Goal: Transaction & Acquisition: Purchase product/service

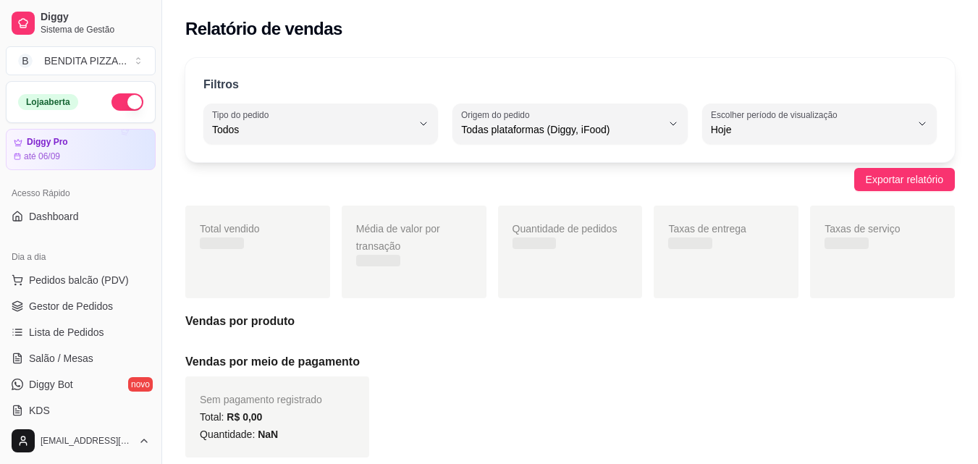
select select "ALL"
select select "0"
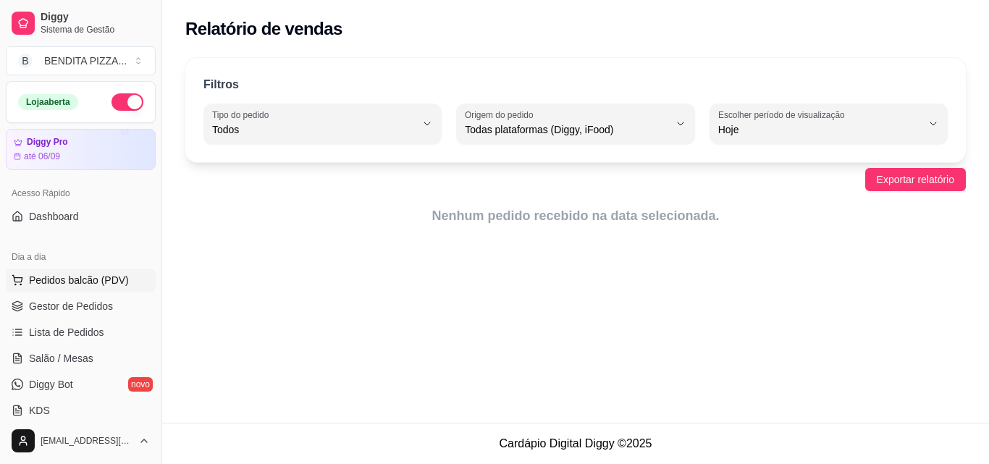
click at [81, 279] on span "Pedidos balcão (PDV)" at bounding box center [79, 280] width 100 height 14
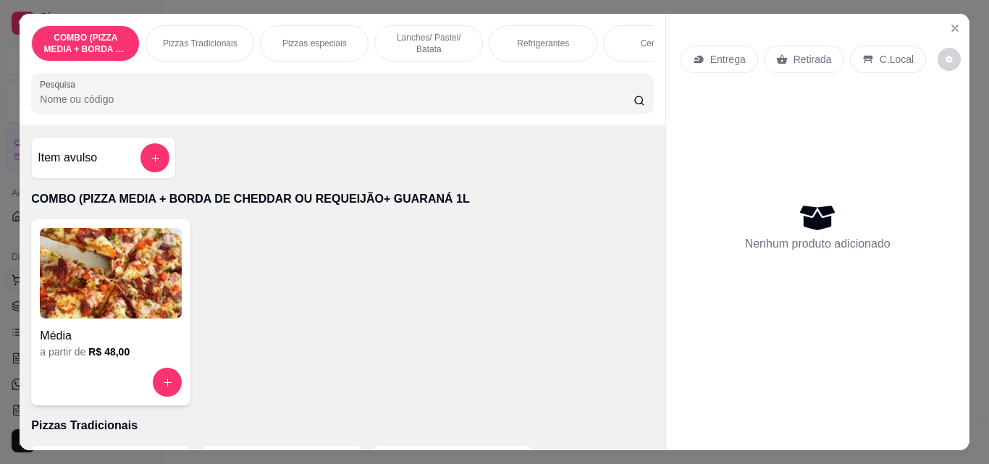
click at [81, 272] on img at bounding box center [111, 273] width 142 height 90
click at [215, 25] on div "Pizzas Tradicionais" at bounding box center [199, 43] width 109 height 36
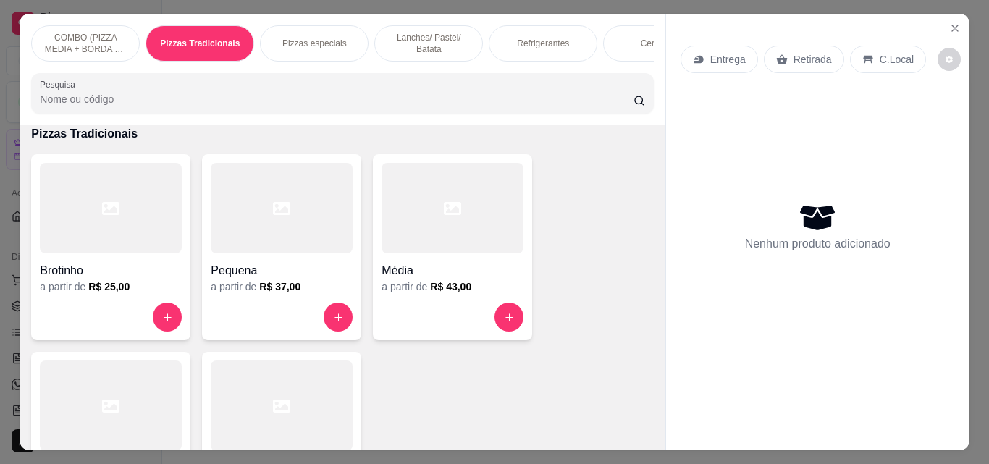
scroll to position [38, 0]
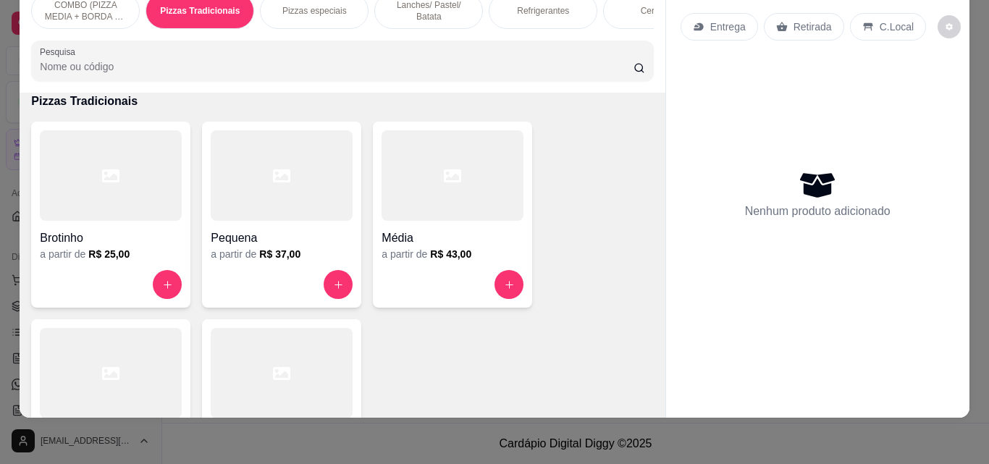
click at [134, 360] on div at bounding box center [111, 373] width 142 height 90
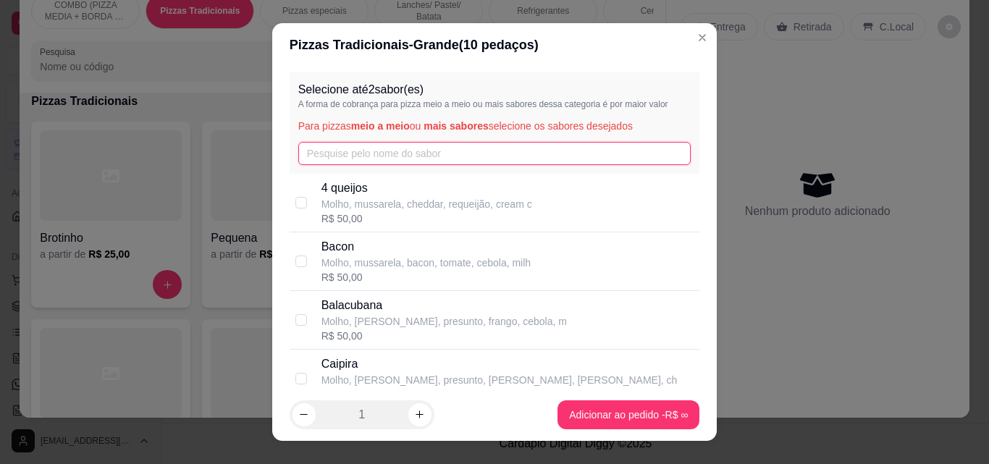
click at [531, 150] on input "text" at bounding box center [494, 153] width 393 height 23
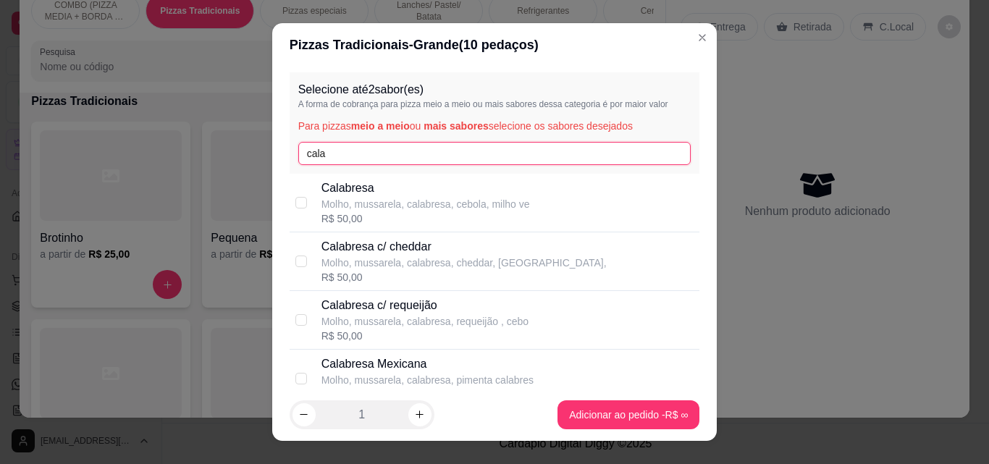
type input "cala"
click at [360, 223] on div "R$ 50,00" at bounding box center [425, 218] width 208 height 14
checkbox input "true"
click at [386, 154] on input "cala" at bounding box center [494, 153] width 393 height 23
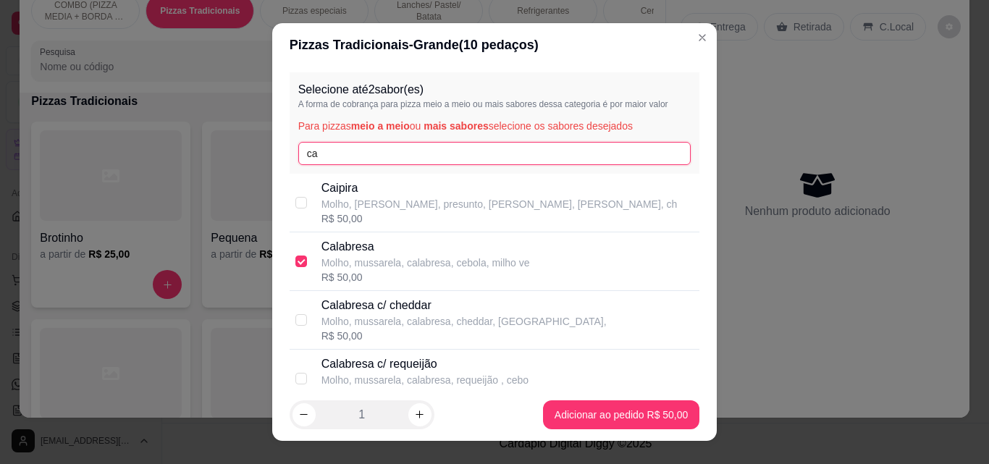
type input "c"
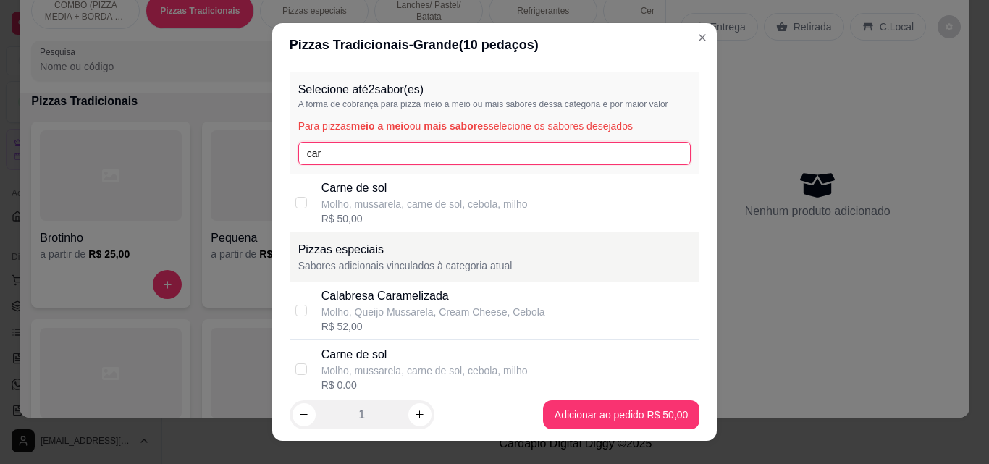
type input "car"
click at [349, 208] on p "Molho, mussarela, carne de sol, cebola, milho" at bounding box center [424, 204] width 206 height 14
checkbox input "true"
click at [354, 153] on input "car" at bounding box center [494, 153] width 393 height 23
type input "c"
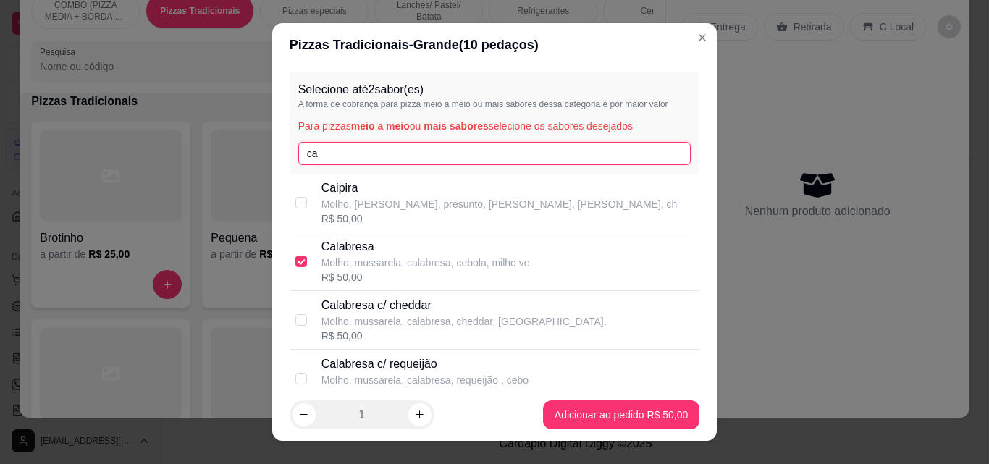
type input "ca"
click at [436, 270] on p "Molho, mussarela, calabresa, cebola, milho ve" at bounding box center [425, 262] width 208 height 14
checkbox input "false"
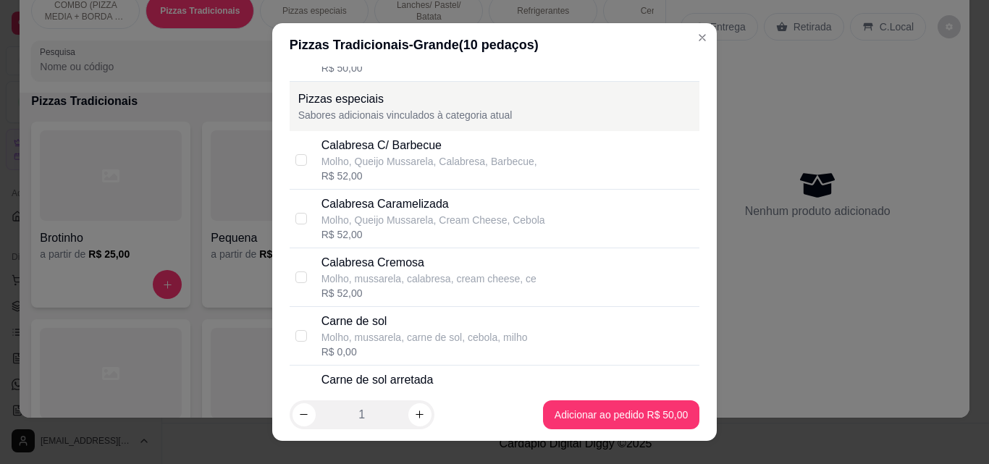
scroll to position [564, 0]
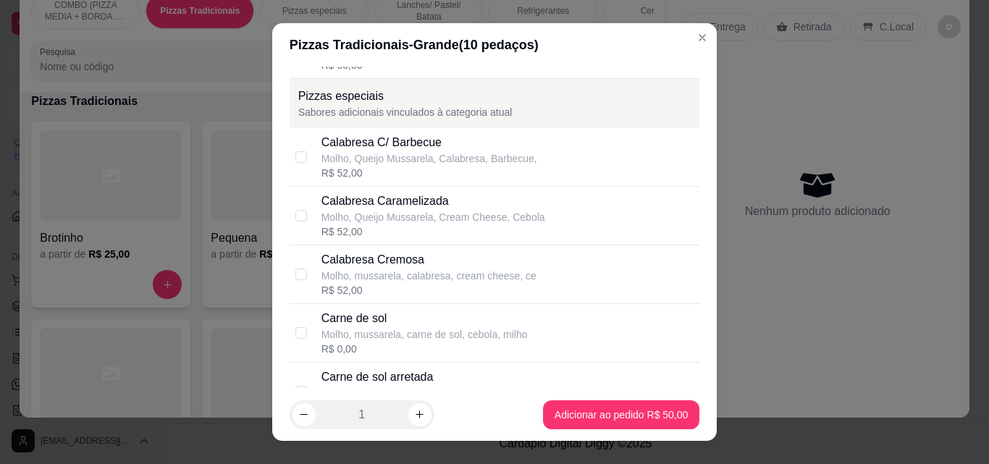
click at [598, 291] on div "Calabresa Cremosa Molho, mussarela, calabresa, cream cheese, ce R$ 52,00" at bounding box center [507, 274] width 373 height 46
checkbox input "true"
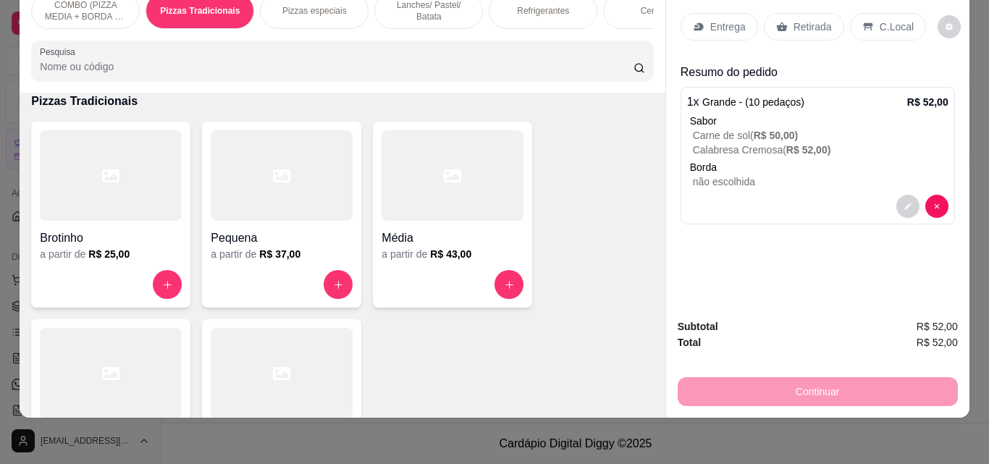
click at [693, 21] on icon at bounding box center [699, 27] width 12 height 12
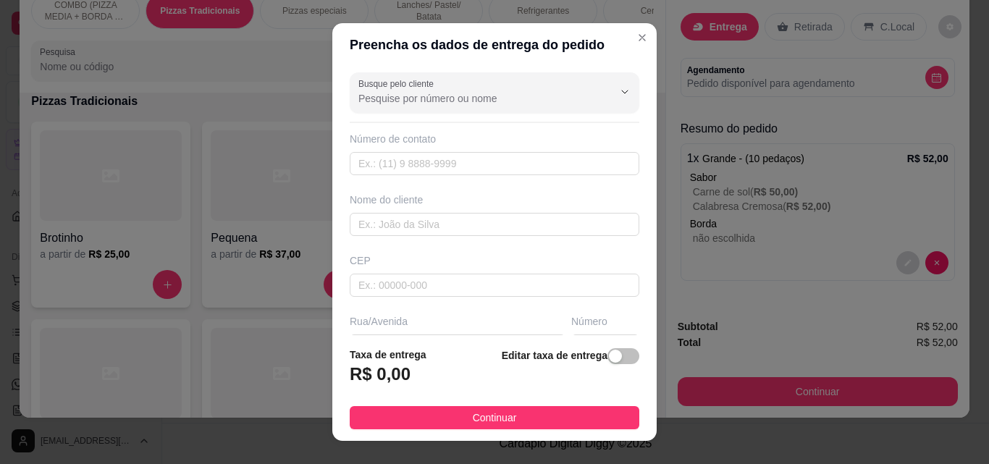
click at [439, 212] on div "Nome do cliente" at bounding box center [494, 213] width 295 height 43
click at [350, 223] on input "text" at bounding box center [494, 224] width 289 height 23
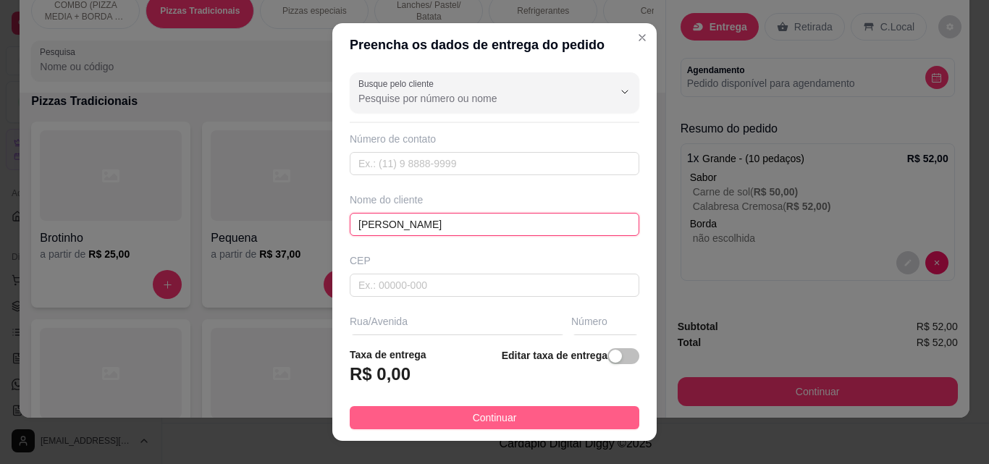
type input "[PERSON_NAME]"
click at [481, 417] on span "Continuar" at bounding box center [495, 418] width 44 height 16
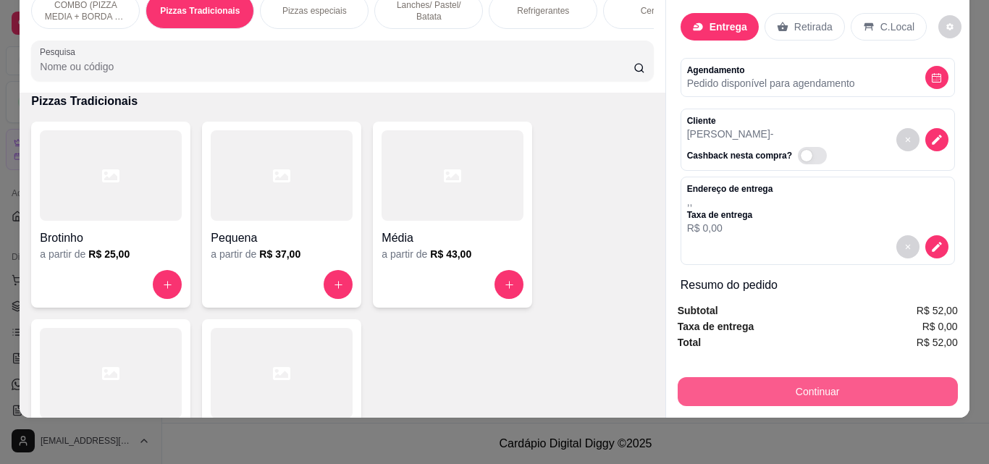
click at [776, 380] on button "Continuar" at bounding box center [817, 391] width 280 height 29
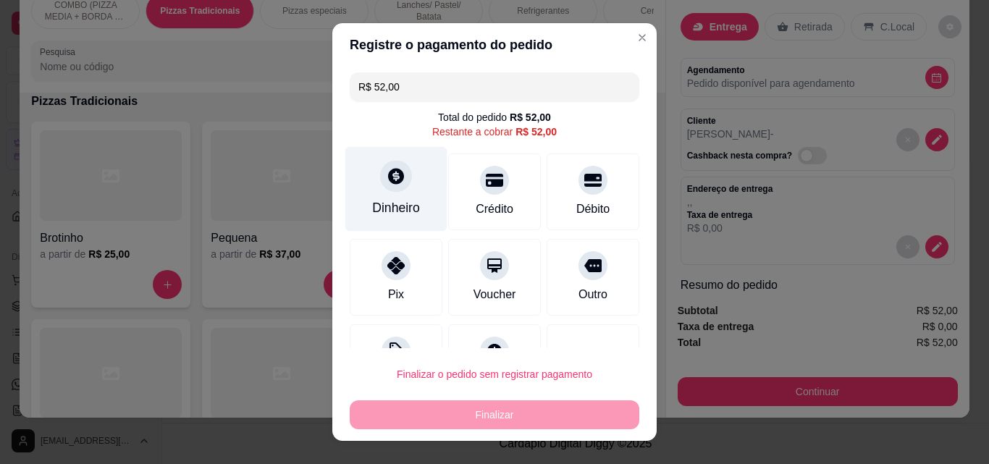
click at [391, 225] on div "Dinheiro" at bounding box center [396, 189] width 102 height 85
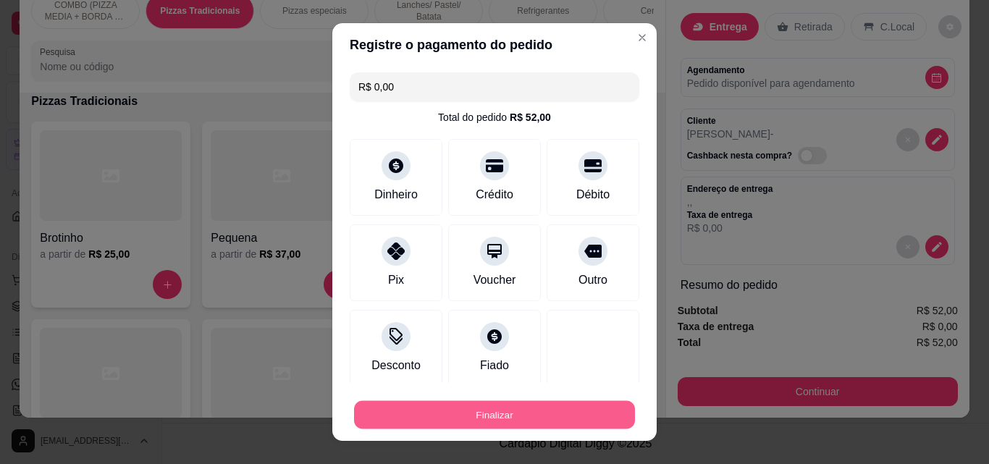
click at [561, 412] on button "Finalizar" at bounding box center [494, 415] width 281 height 28
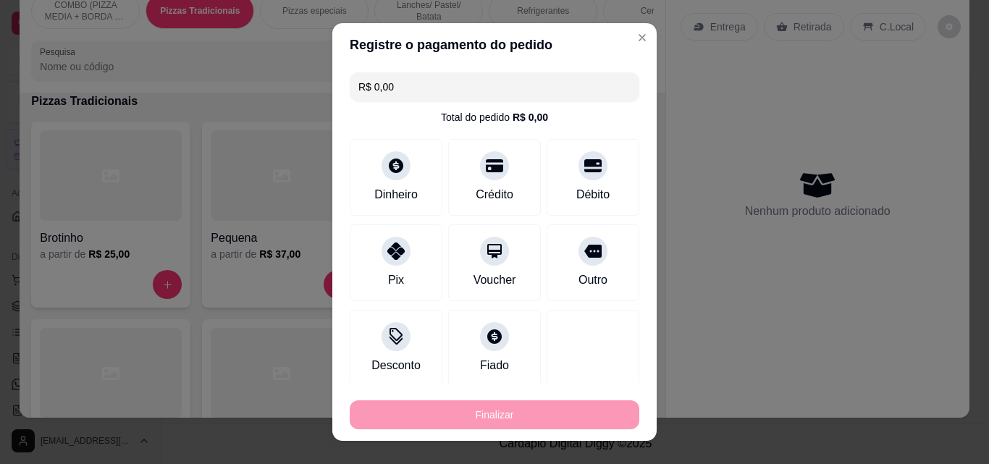
type input "-R$ 52,00"
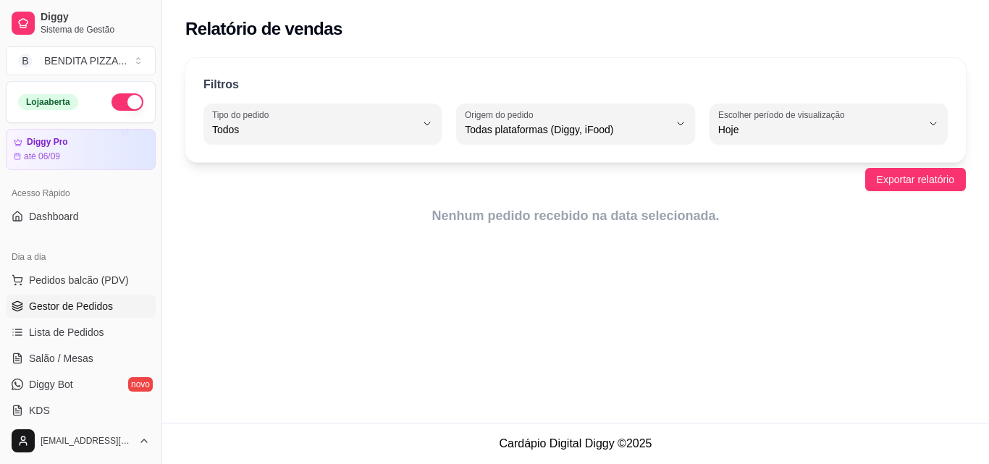
click at [83, 316] on link "Gestor de Pedidos" at bounding box center [81, 306] width 150 height 23
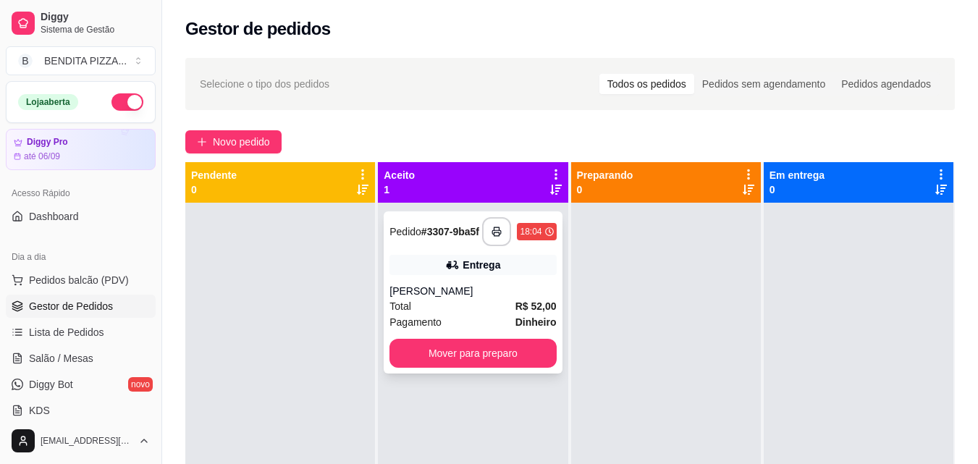
click at [455, 298] on div "[PERSON_NAME]" at bounding box center [472, 291] width 166 height 14
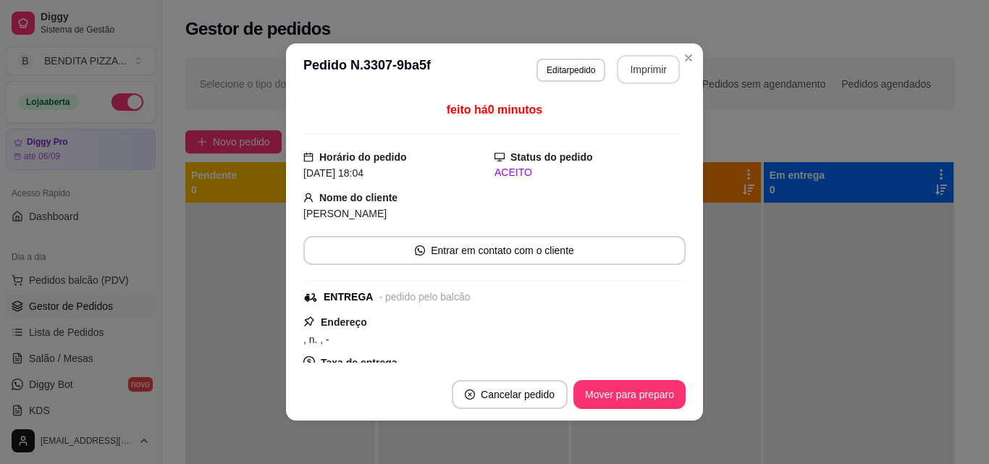
click at [636, 72] on button "Imprimir" at bounding box center [648, 69] width 63 height 29
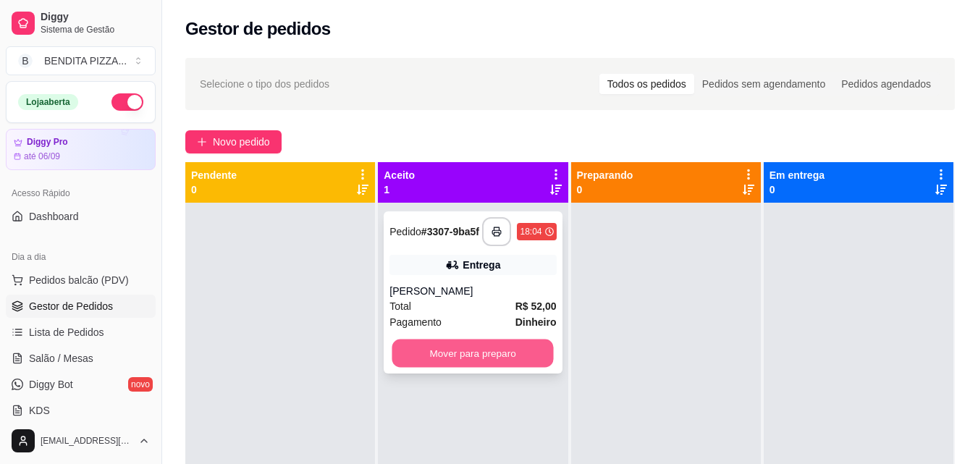
click at [515, 356] on button "Mover para preparo" at bounding box center [472, 353] width 161 height 28
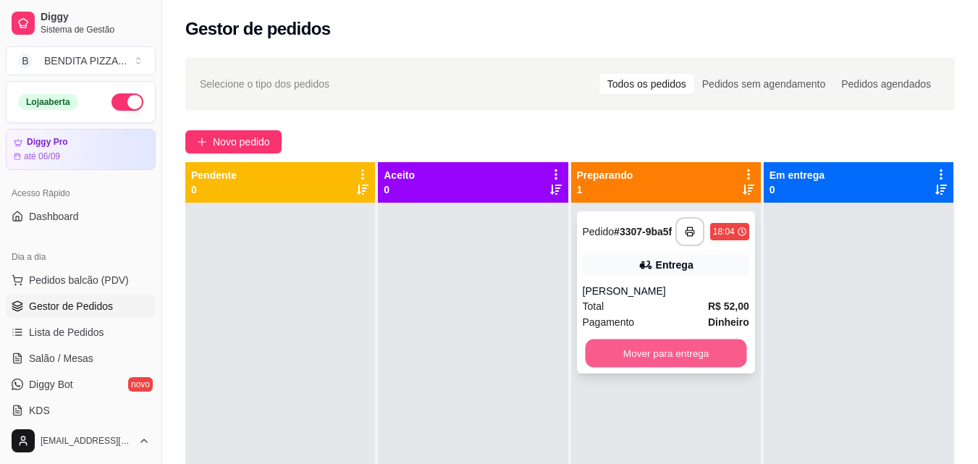
click at [652, 355] on button "Mover para entrega" at bounding box center [665, 353] width 161 height 28
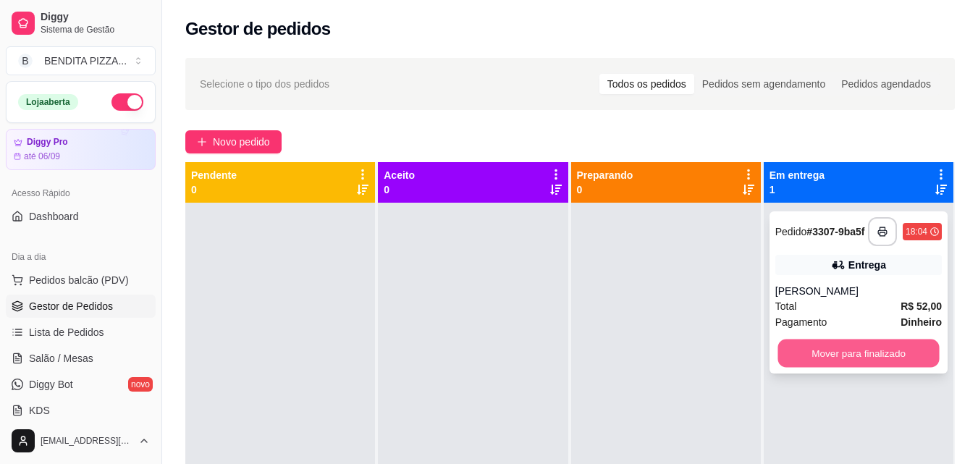
click at [805, 355] on button "Mover para finalizado" at bounding box center [857, 353] width 161 height 28
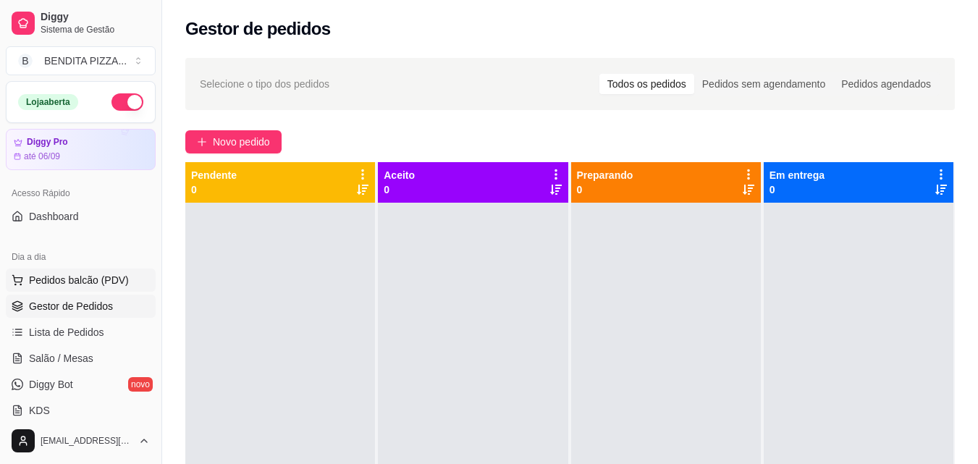
click at [104, 276] on span "Pedidos balcão (PDV)" at bounding box center [79, 280] width 100 height 14
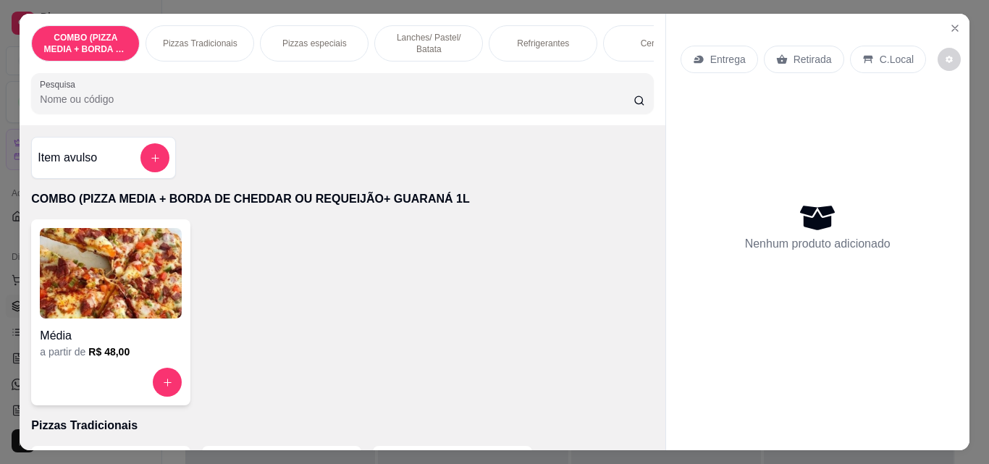
click at [186, 26] on div "Pizzas Tradicionais" at bounding box center [199, 43] width 109 height 36
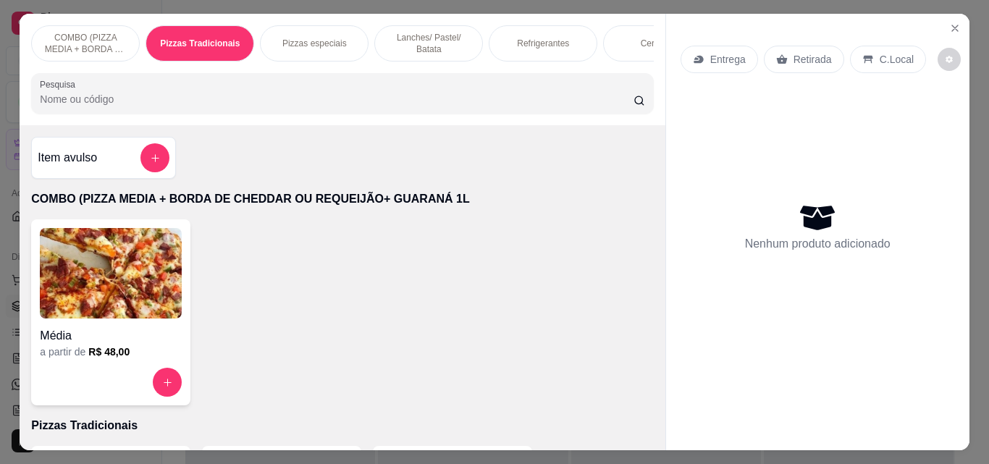
scroll to position [38, 0]
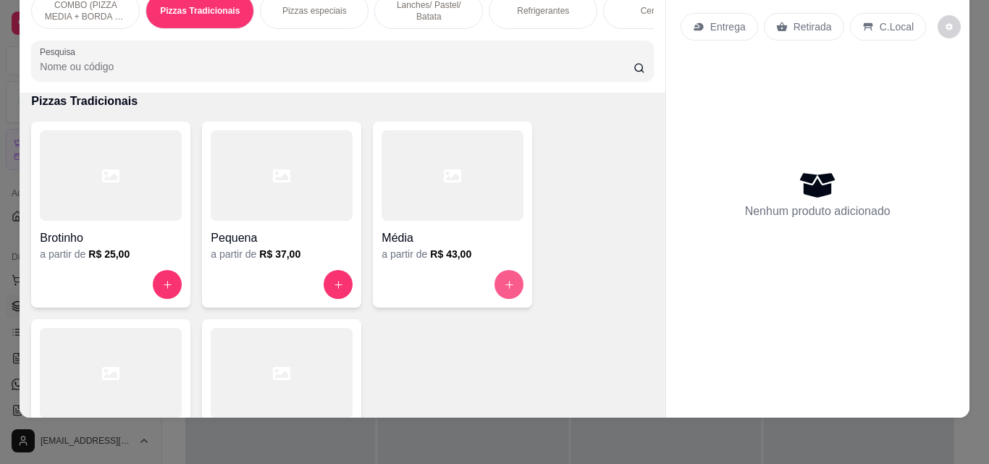
click at [496, 281] on button "increase-product-quantity" at bounding box center [508, 284] width 29 height 29
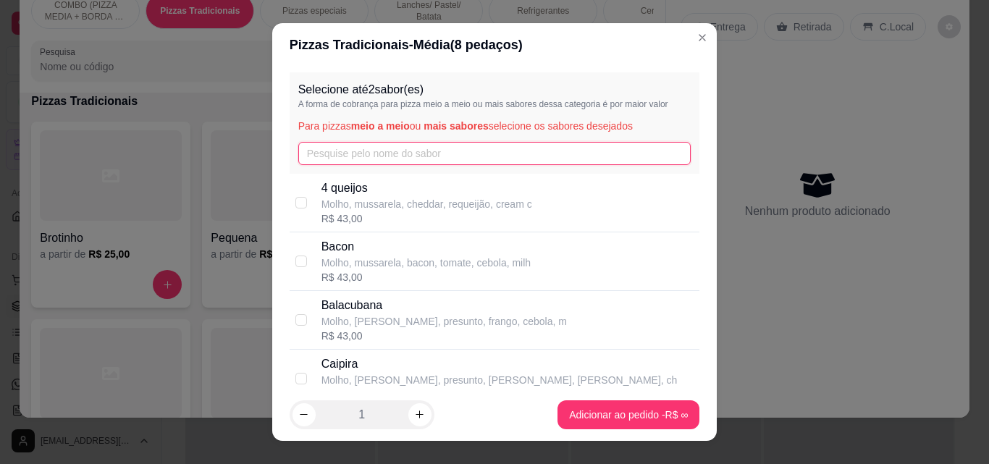
click at [437, 153] on input "text" at bounding box center [494, 153] width 393 height 23
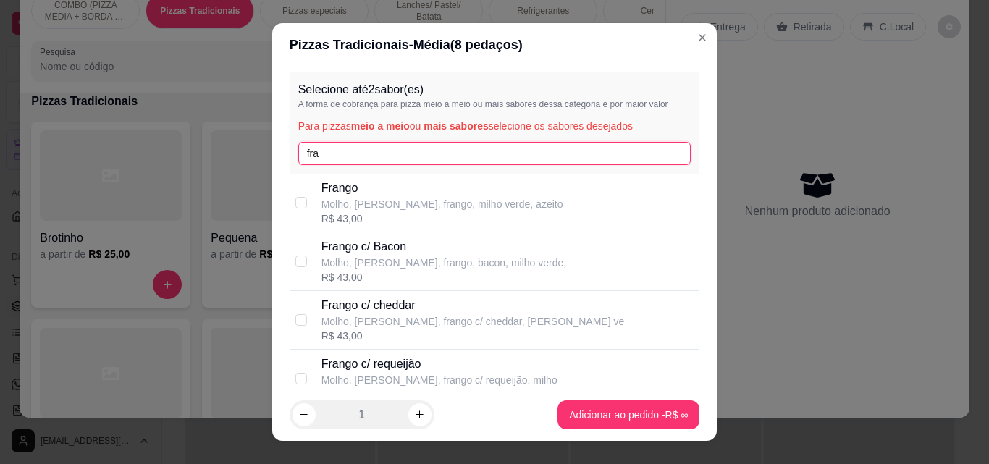
type input "fra"
click at [689, 204] on div "Selecione até 2 sabor(es) A forma de cobrança para pizza meio a meio ou mais sa…" at bounding box center [494, 228] width 445 height 322
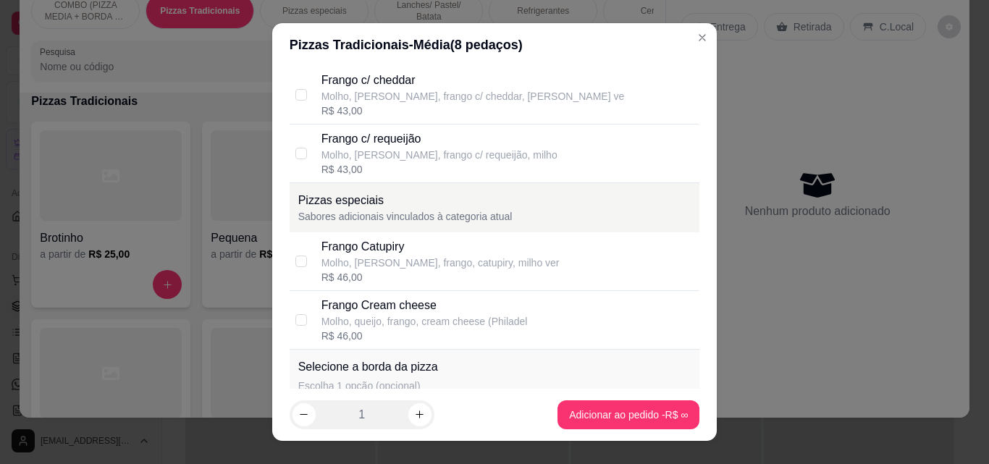
scroll to position [310, 0]
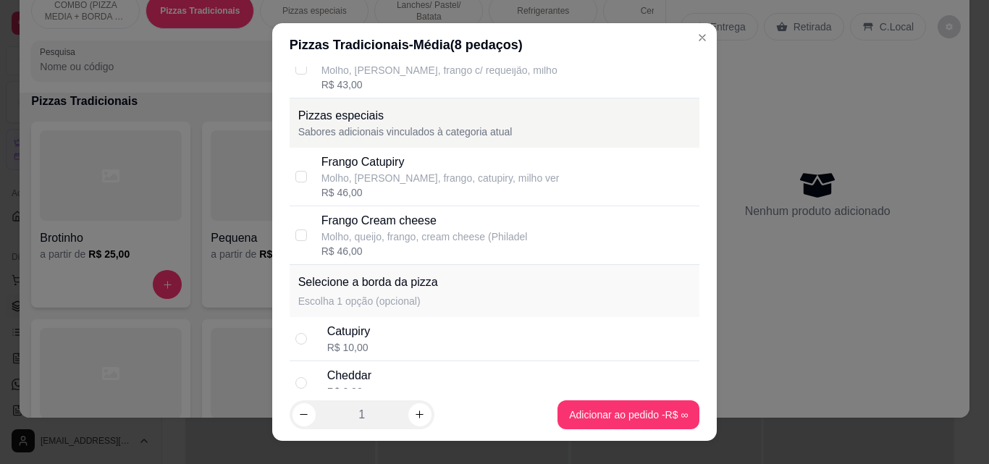
click at [362, 219] on div "Frango Cream cheese" at bounding box center [424, 220] width 206 height 17
checkbox input "true"
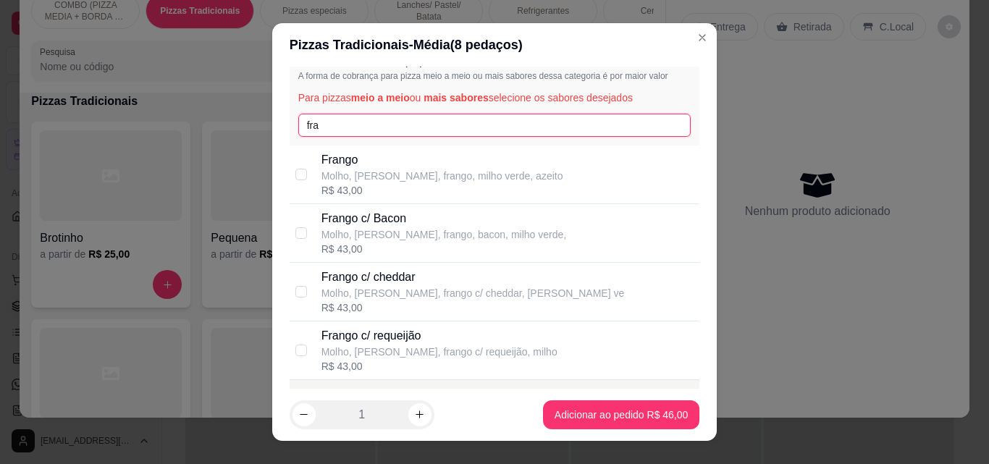
click at [544, 126] on input "fra" at bounding box center [494, 125] width 393 height 23
type input "f"
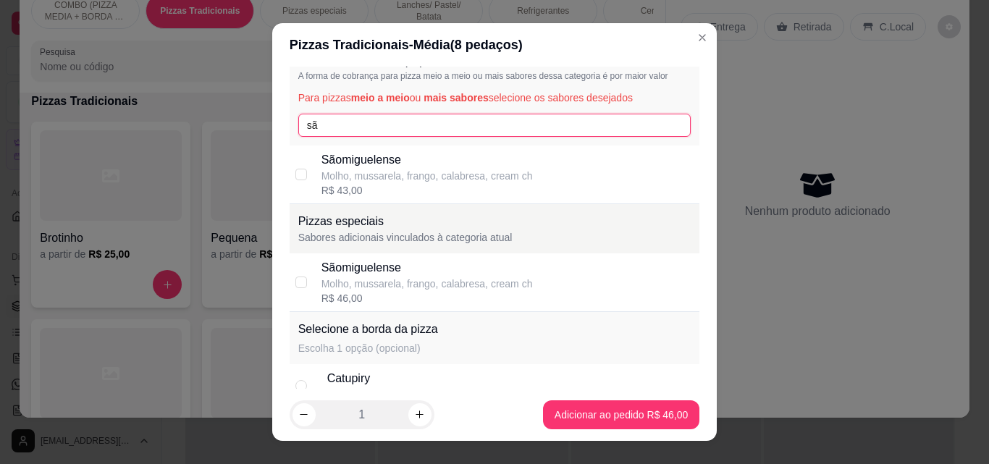
type input "sã"
click at [329, 177] on p "Molho, mussarela, frango, calabresa, cream ch" at bounding box center [426, 176] width 211 height 14
checkbox input "true"
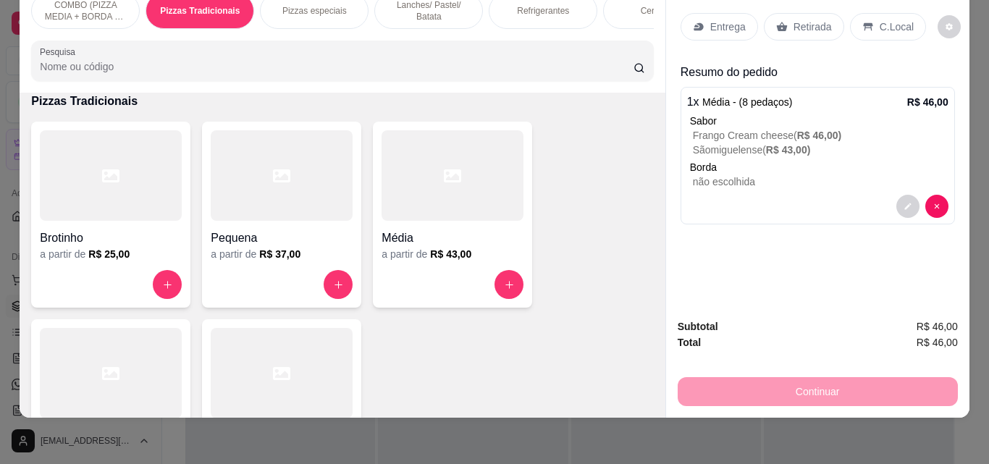
click at [727, 20] on p "Entrega" at bounding box center [727, 27] width 35 height 14
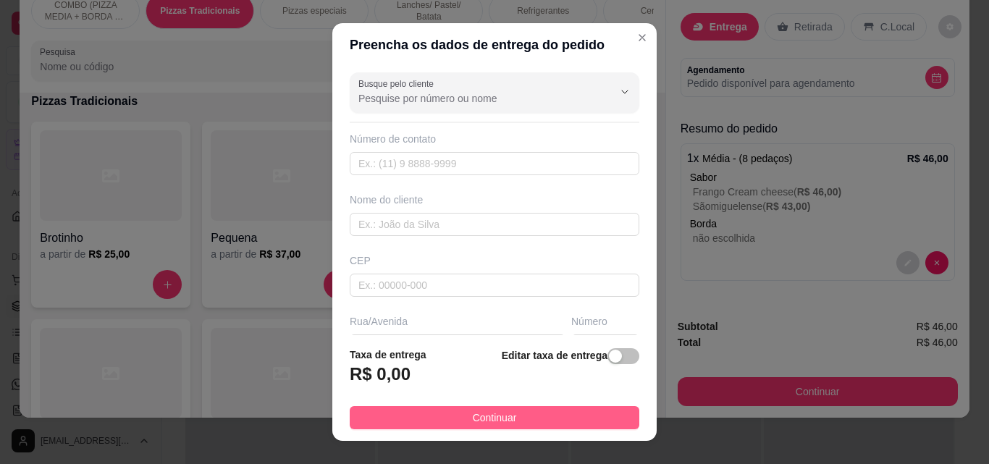
click at [574, 418] on button "Continuar" at bounding box center [494, 417] width 289 height 23
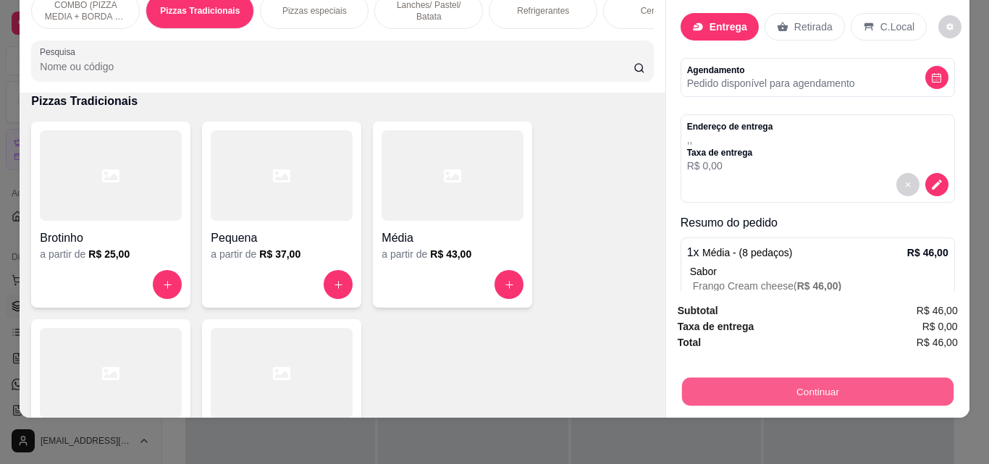
click at [776, 383] on button "Continuar" at bounding box center [816, 391] width 271 height 28
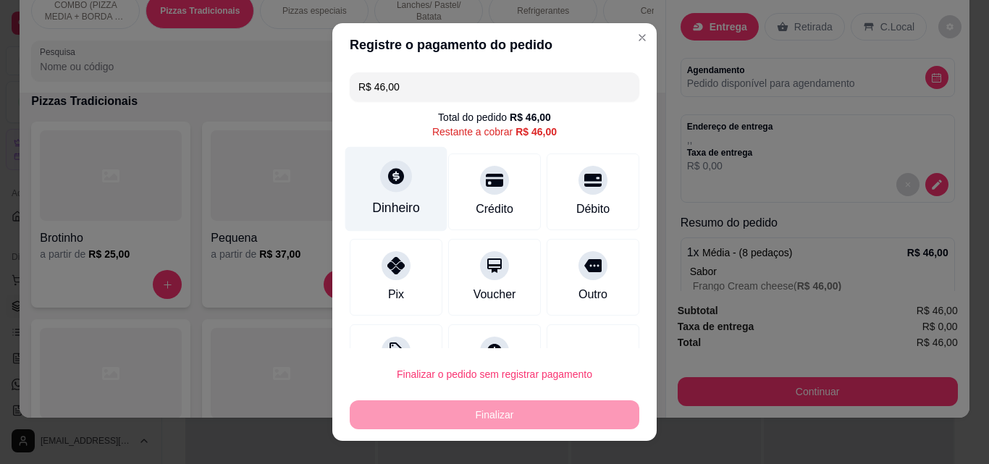
click at [403, 161] on div "Dinheiro" at bounding box center [396, 189] width 102 height 85
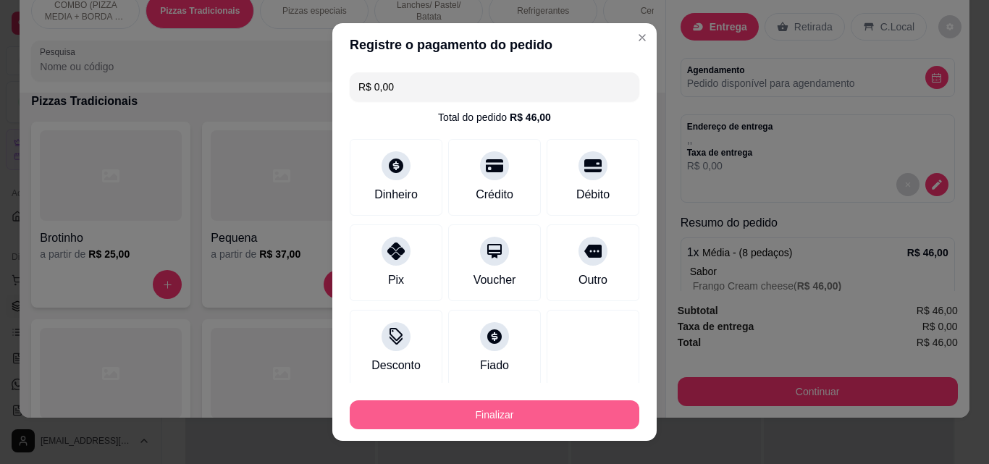
click at [540, 410] on button "Finalizar" at bounding box center [494, 414] width 289 height 29
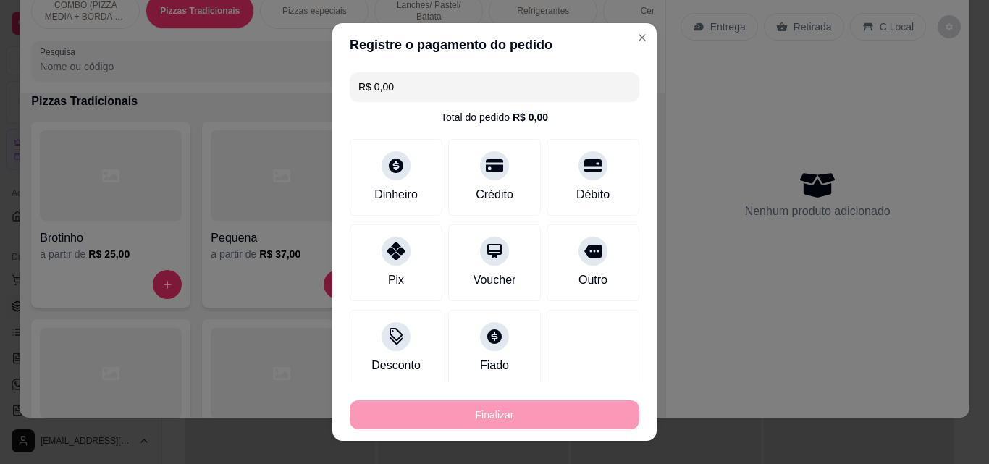
type input "-R$ 46,00"
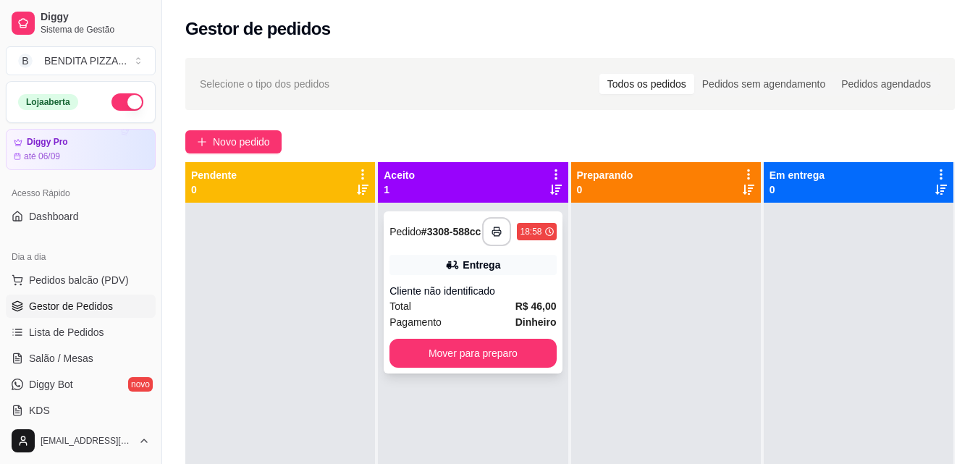
click at [522, 323] on strong "Dinheiro" at bounding box center [535, 322] width 41 height 12
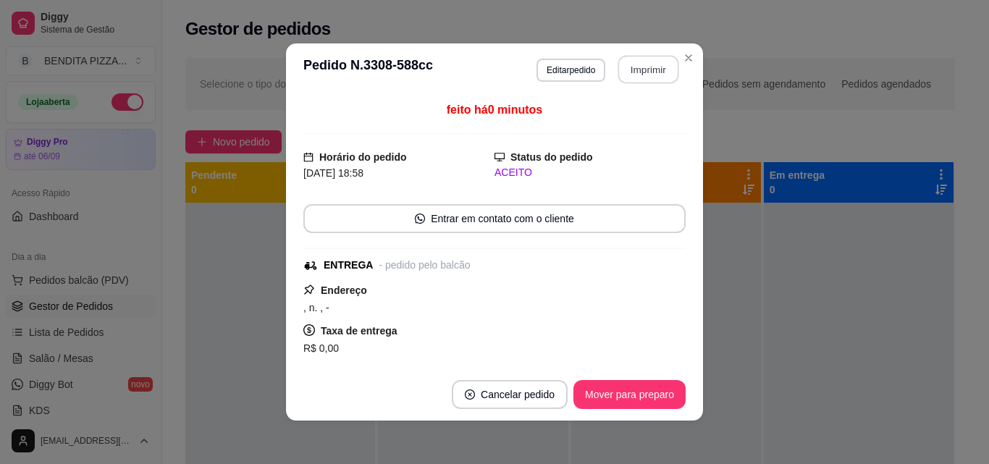
click at [630, 78] on button "Imprimir" at bounding box center [648, 70] width 61 height 28
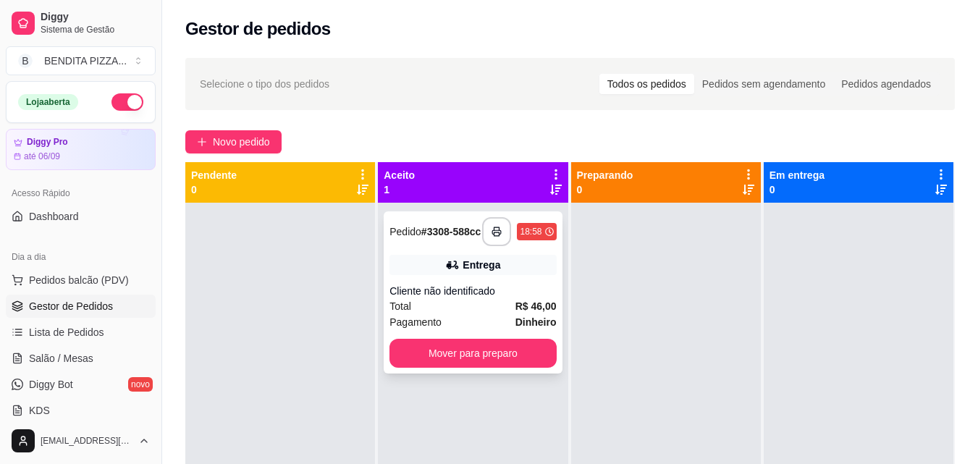
click at [537, 287] on div "**********" at bounding box center [473, 292] width 178 height 162
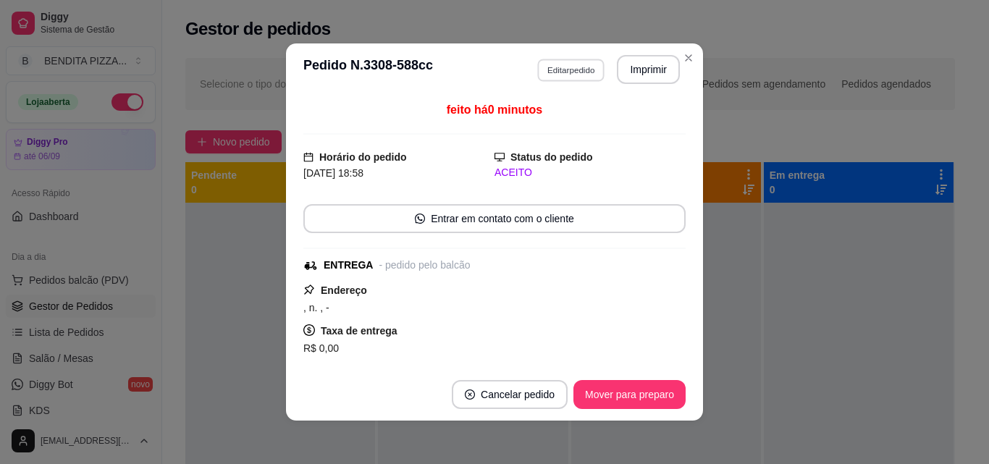
click at [585, 63] on button "Editar pedido" at bounding box center [570, 70] width 67 height 22
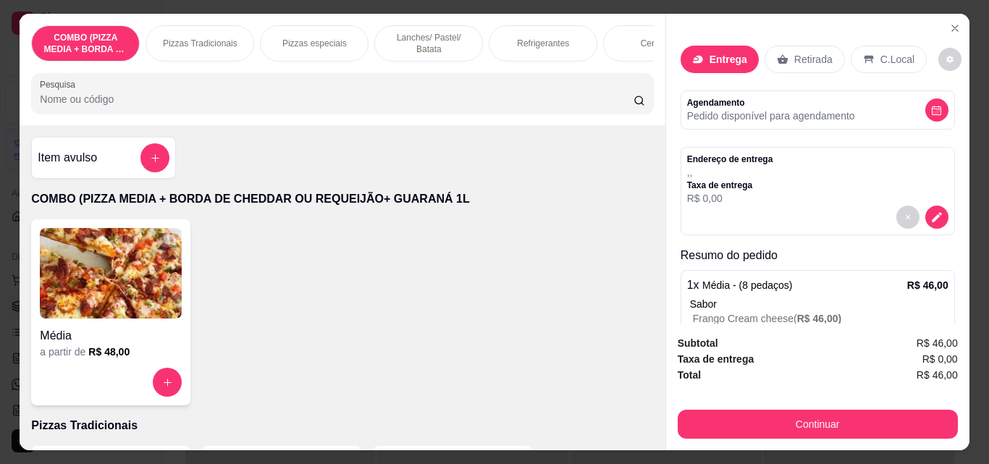
scroll to position [104, 0]
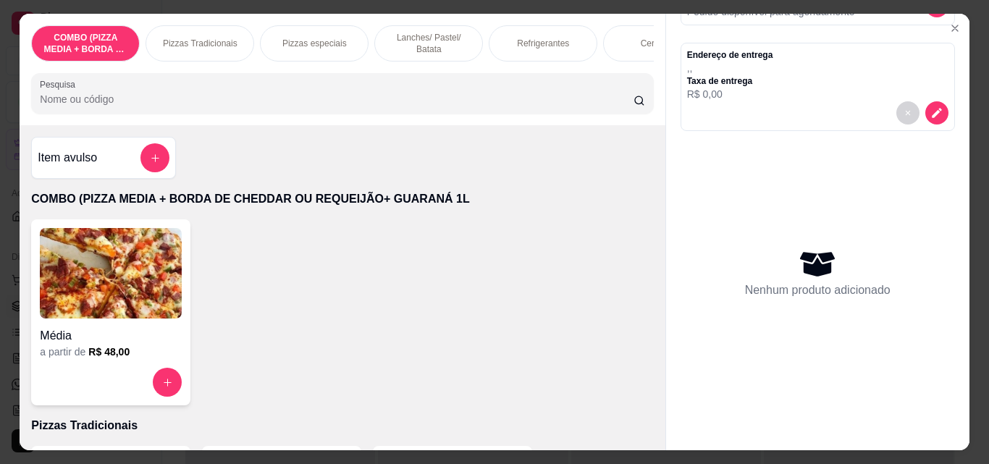
click at [212, 46] on div "Pizzas Tradicionais" at bounding box center [199, 43] width 109 height 36
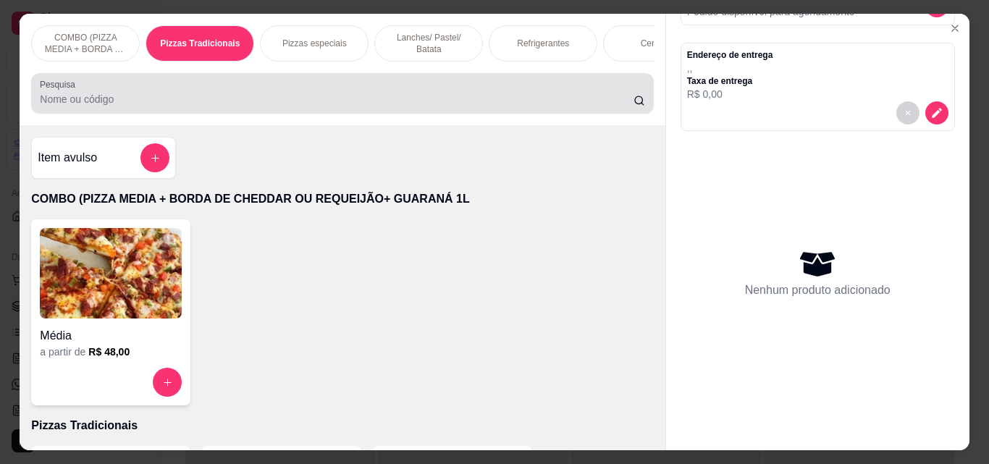
scroll to position [38, 0]
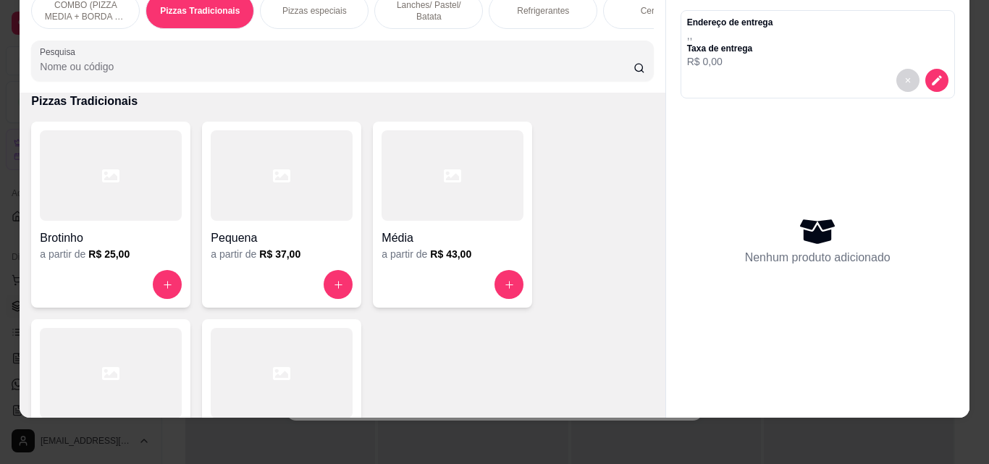
click at [163, 327] on div "Grande a partir de R$ 50,00" at bounding box center [110, 412] width 159 height 186
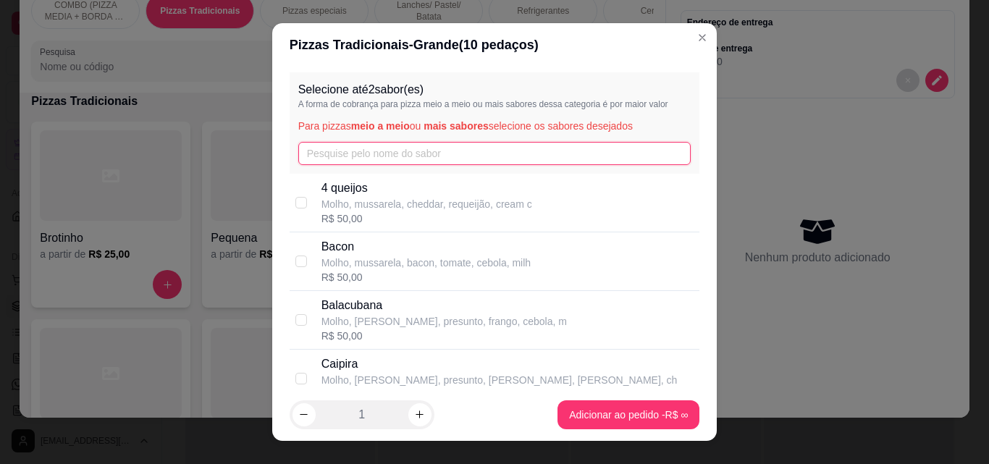
click at [453, 165] on input "text" at bounding box center [494, 153] width 393 height 23
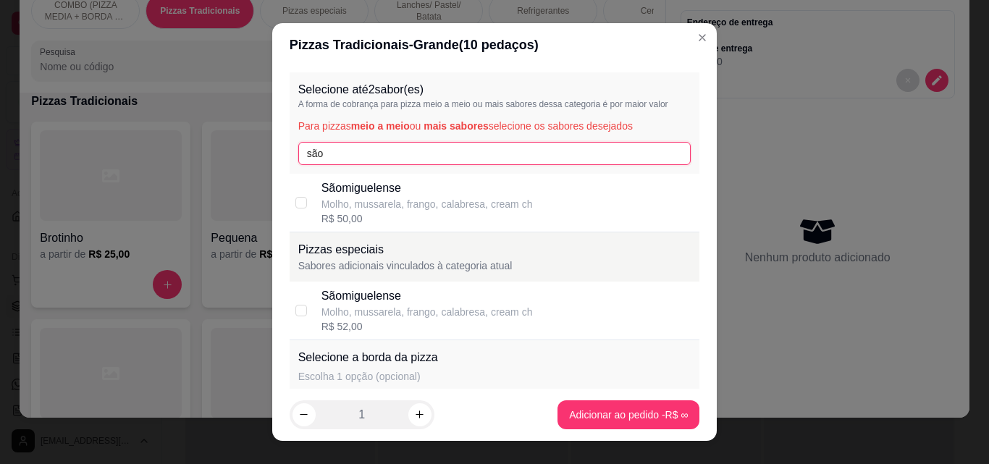
type input "são"
click at [384, 197] on p "Molho, mussarela, frango, calabresa, cream ch" at bounding box center [426, 204] width 211 height 14
checkbox input "true"
click at [360, 143] on input "são" at bounding box center [494, 153] width 393 height 23
type input "s"
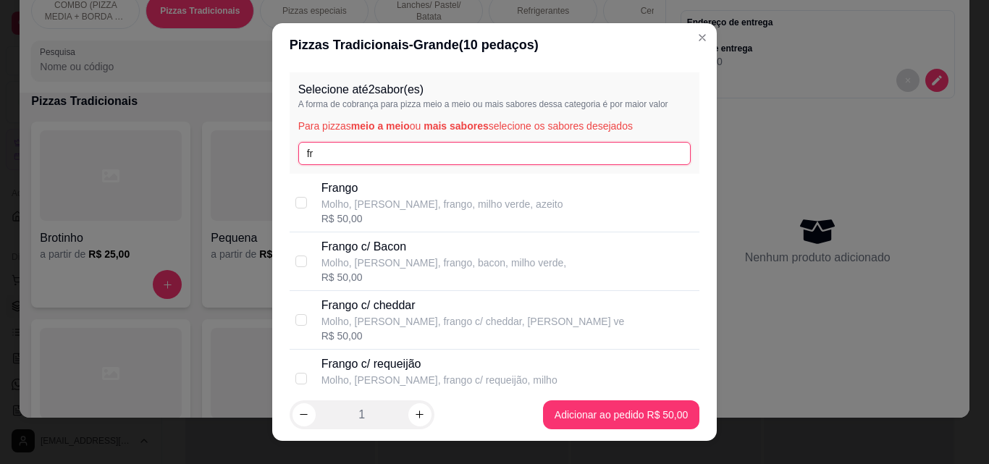
type input "fr"
click at [688, 297] on div "Selecione até 2 sabor(es) A forma de cobrança para pizza meio a meio ou mais sa…" at bounding box center [494, 228] width 445 height 322
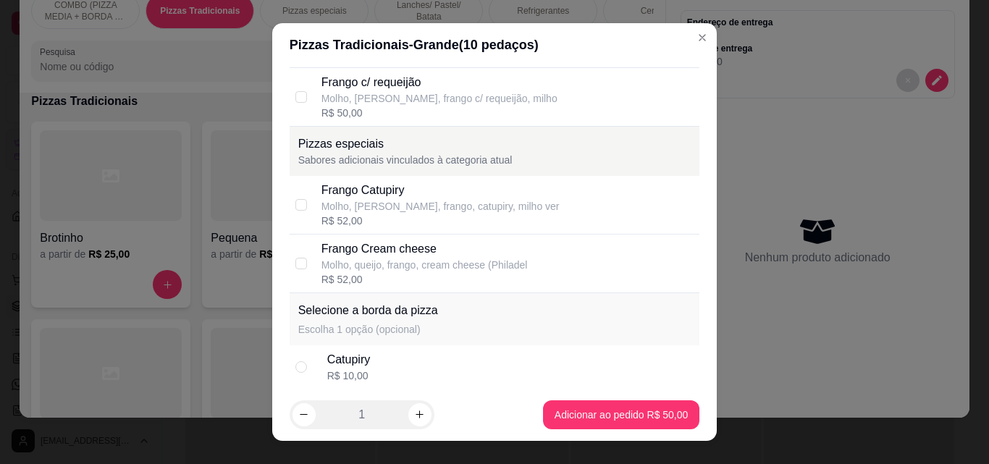
click at [310, 262] on div "Frango Cream cheese Molho, queijo, frango, cream cheese (Philadel R$ 52,00" at bounding box center [494, 263] width 410 height 59
checkbox input "true"
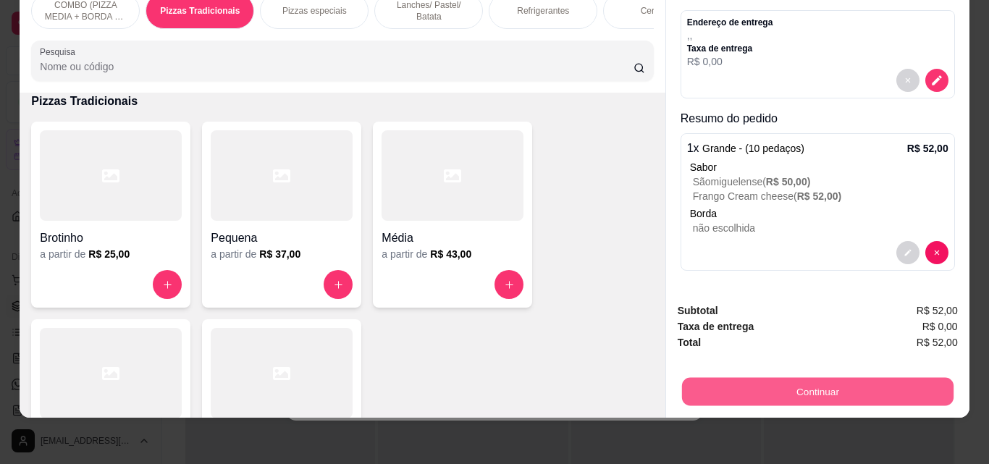
click at [835, 377] on button "Continuar" at bounding box center [816, 391] width 271 height 28
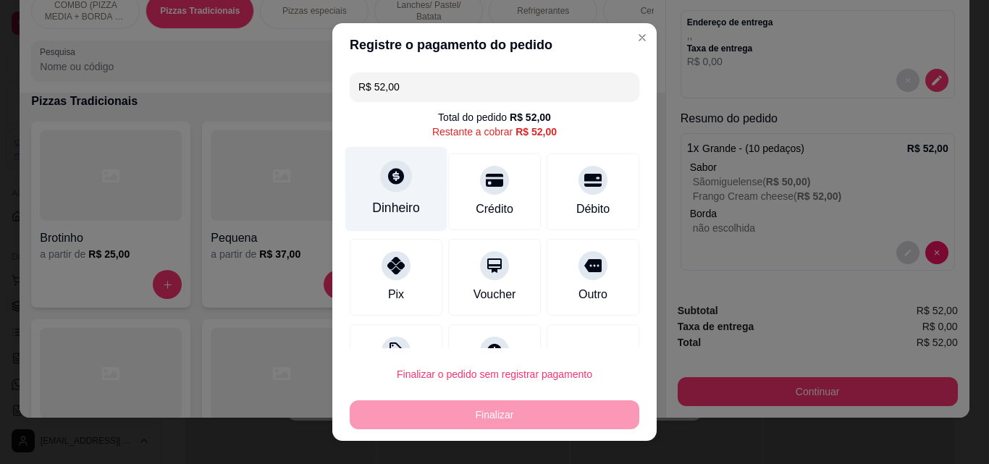
click at [372, 198] on div "Dinheiro" at bounding box center [396, 207] width 48 height 19
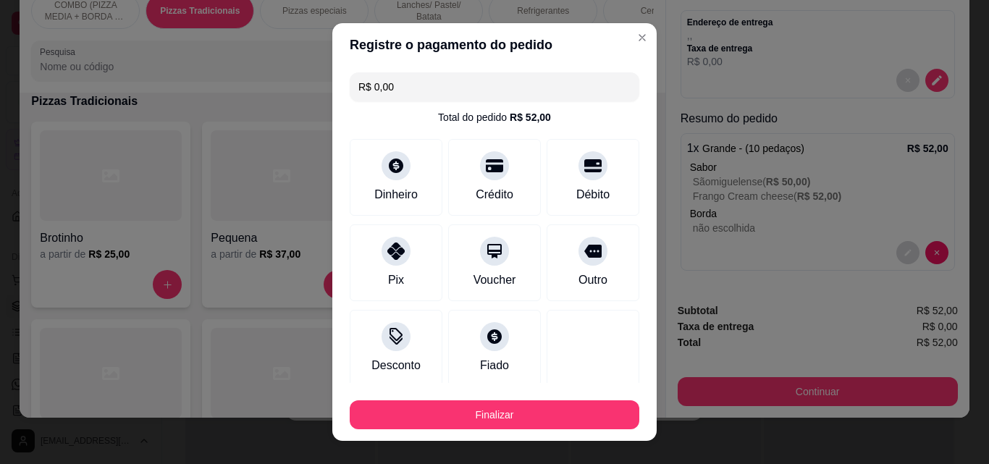
type input "R$ 0,00"
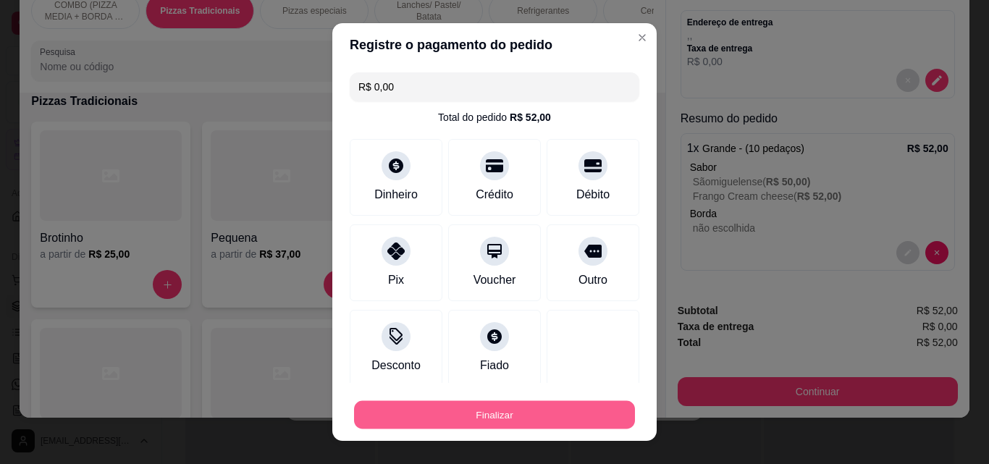
click at [538, 417] on button "Finalizar" at bounding box center [494, 415] width 281 height 28
